Goal: Transaction & Acquisition: Purchase product/service

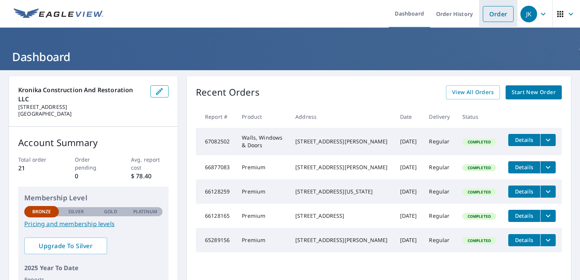
click at [487, 16] on link "Order" at bounding box center [498, 14] width 31 height 16
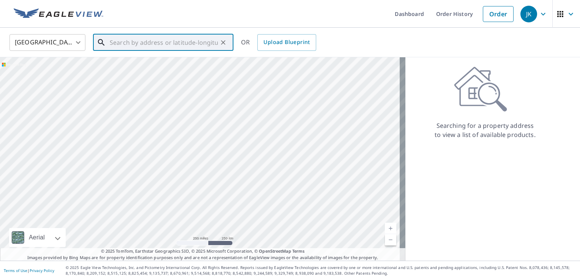
click at [190, 36] on input "text" at bounding box center [164, 42] width 108 height 21
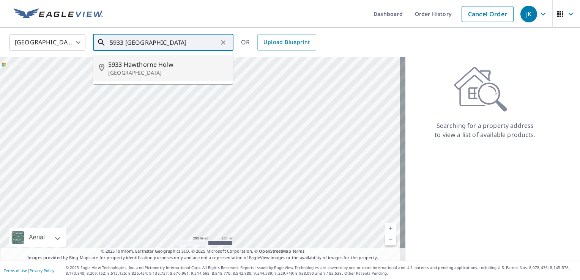
click at [158, 63] on span "5933 Hawthorne Holw" at bounding box center [167, 64] width 119 height 9
type input "[STREET_ADDRESS]"
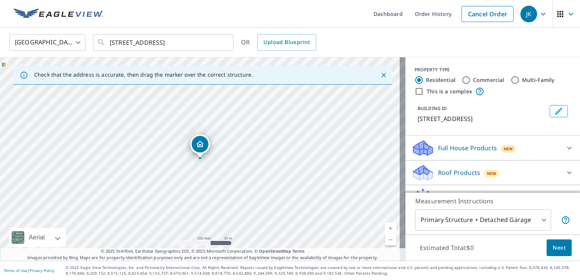
click at [385, 227] on link "Current Level 17, Zoom In" at bounding box center [390, 228] width 11 height 11
click at [385, 229] on link "Current Level 18, Zoom In" at bounding box center [390, 228] width 11 height 11
click at [385, 229] on link "Current Level 19, Zoom In" at bounding box center [390, 228] width 11 height 11
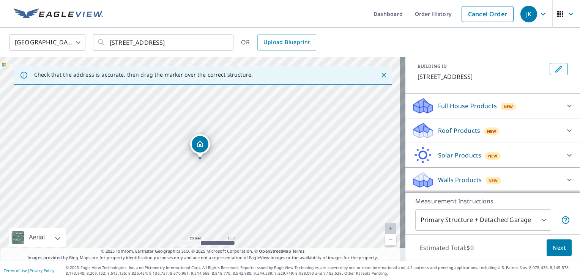
scroll to position [50, 0]
click at [565, 107] on icon at bounding box center [569, 105] width 9 height 9
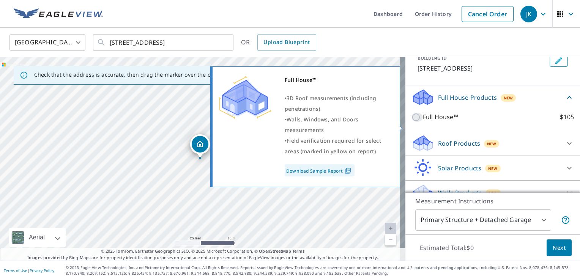
click at [411, 122] on input "Full House™ $105" at bounding box center [416, 117] width 11 height 9
checkbox input "true"
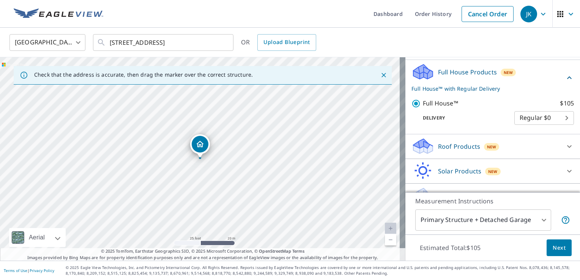
scroll to position [100, 0]
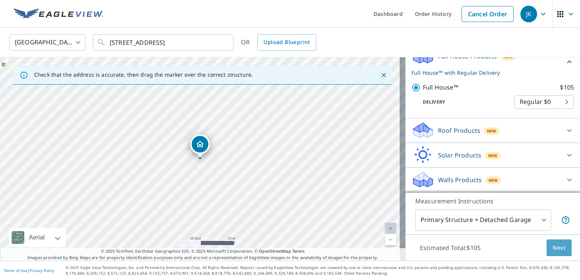
click at [552, 253] on button "Next" at bounding box center [559, 248] width 25 height 17
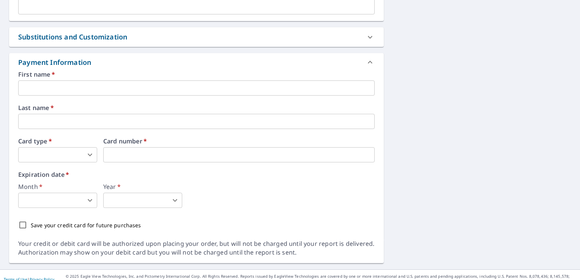
scroll to position [364, 0]
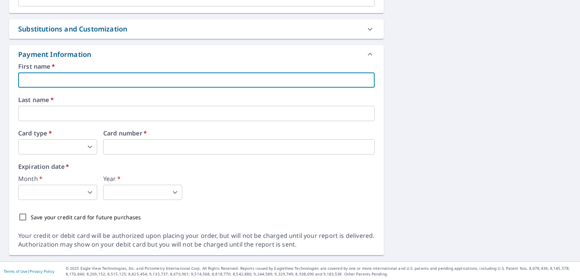
click at [27, 74] on input "text" at bounding box center [196, 80] width 356 height 15
type input "[PERSON_NAME]"
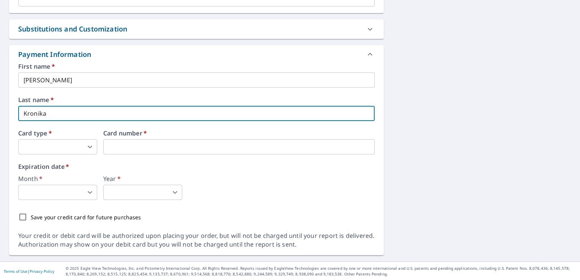
type input "Kronika"
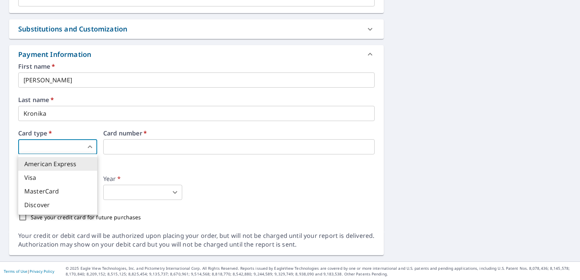
click at [47, 142] on body "JK JK Dashboard Order History Cancel Order JK Dashboard / Finalize Order Finali…" at bounding box center [290, 140] width 580 height 280
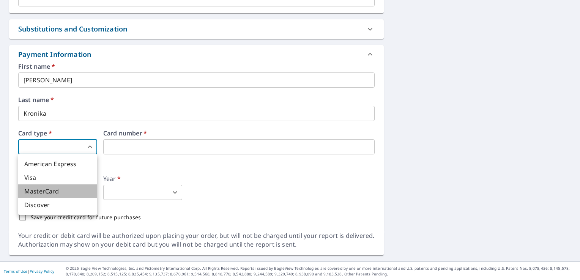
click at [42, 189] on li "MasterCard" at bounding box center [57, 191] width 79 height 14
type input "3"
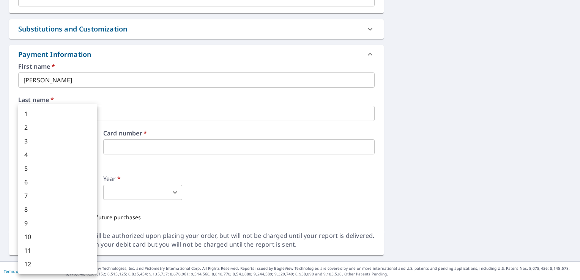
click at [76, 197] on body "JK JK Dashboard Order History Cancel Order JK Dashboard / Finalize Order Finali…" at bounding box center [290, 140] width 580 height 280
click at [39, 142] on li "3" at bounding box center [57, 141] width 79 height 14
type input "3"
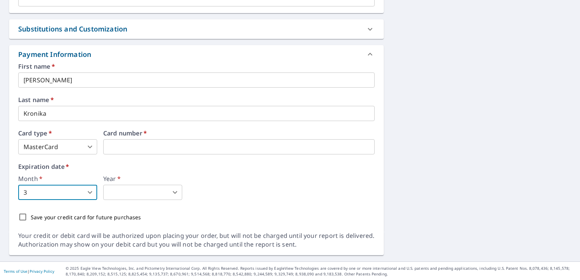
click at [110, 198] on body "JK JK Dashboard Order History Cancel Order JK Dashboard / Finalize Order Finali…" at bounding box center [290, 140] width 580 height 280
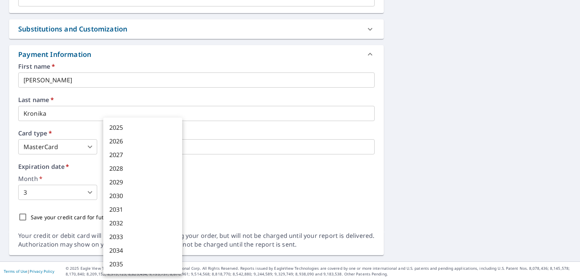
click at [117, 169] on li "2028" at bounding box center [142, 169] width 79 height 14
type input "2028"
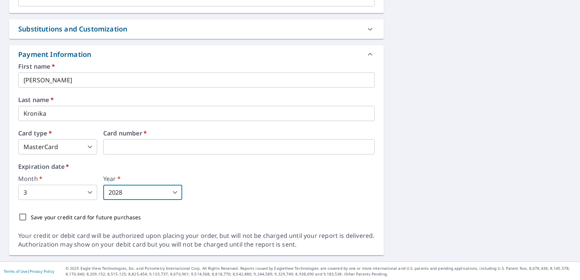
click at [281, 196] on div "Month   * 3 3 ​ Year   * 2028 2028 ​" at bounding box center [196, 188] width 356 height 24
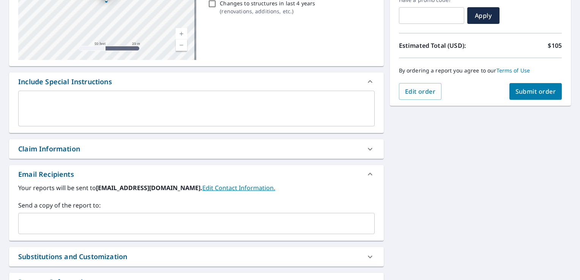
click at [538, 83] on button "Submit order" at bounding box center [535, 91] width 53 height 17
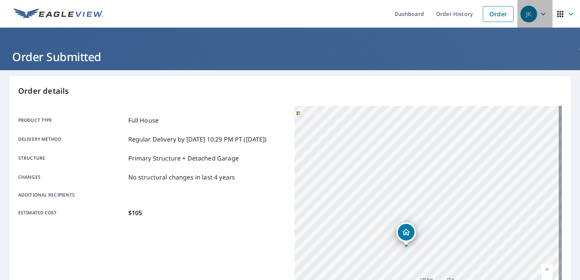
click at [536, 22] on span "JK" at bounding box center [534, 14] width 29 height 18
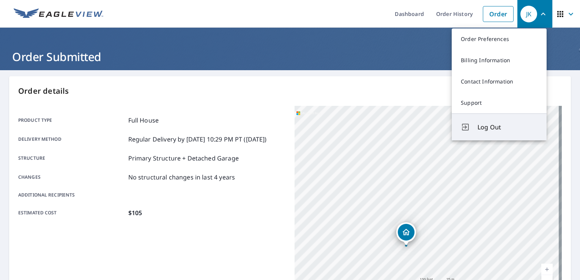
click at [494, 129] on span "Log Out" at bounding box center [508, 127] width 60 height 9
